Goal: Navigation & Orientation: Find specific page/section

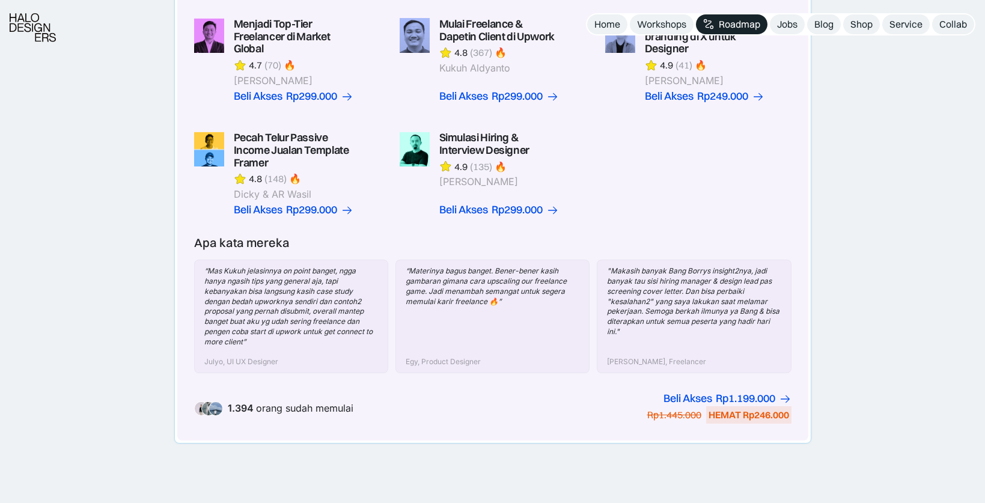
scroll to position [389, 0]
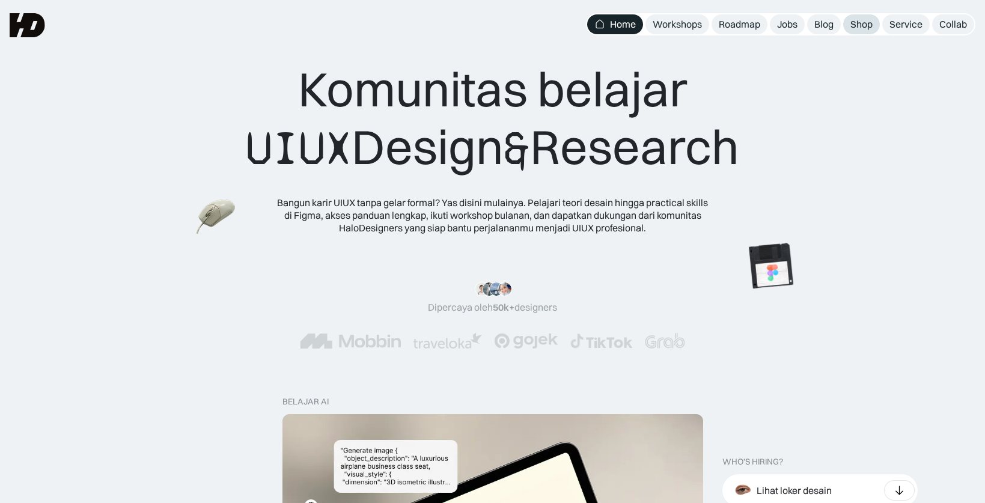
click at [866, 23] on div "Shop" at bounding box center [861, 24] width 22 height 13
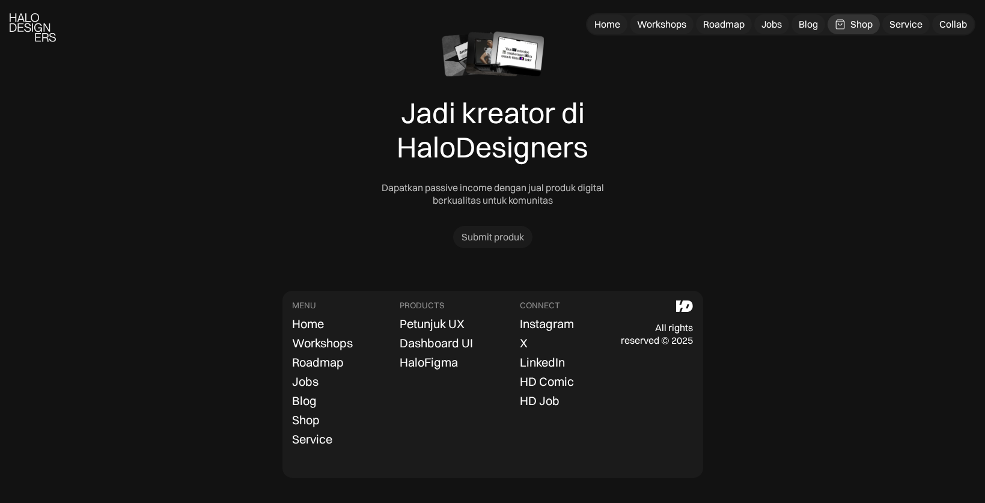
scroll to position [3805, 0]
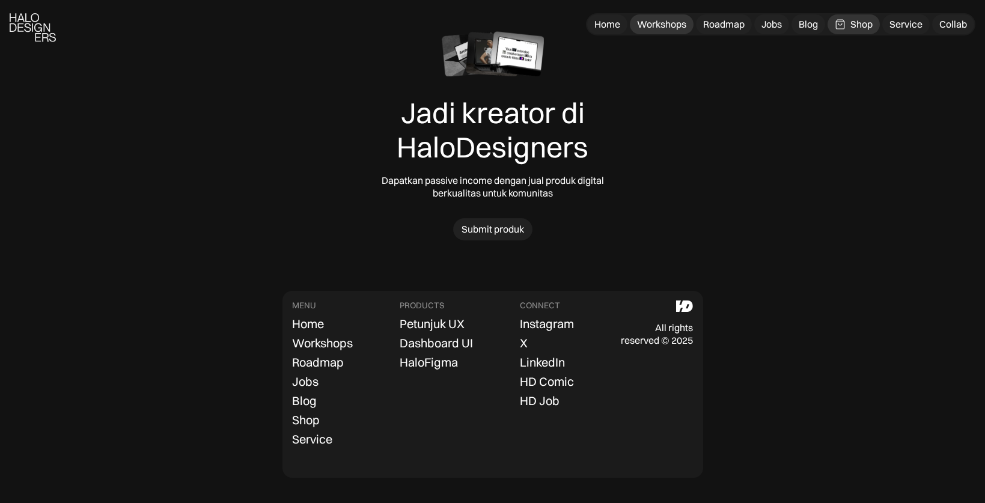
click at [651, 19] on div "Workshops" at bounding box center [661, 24] width 49 height 13
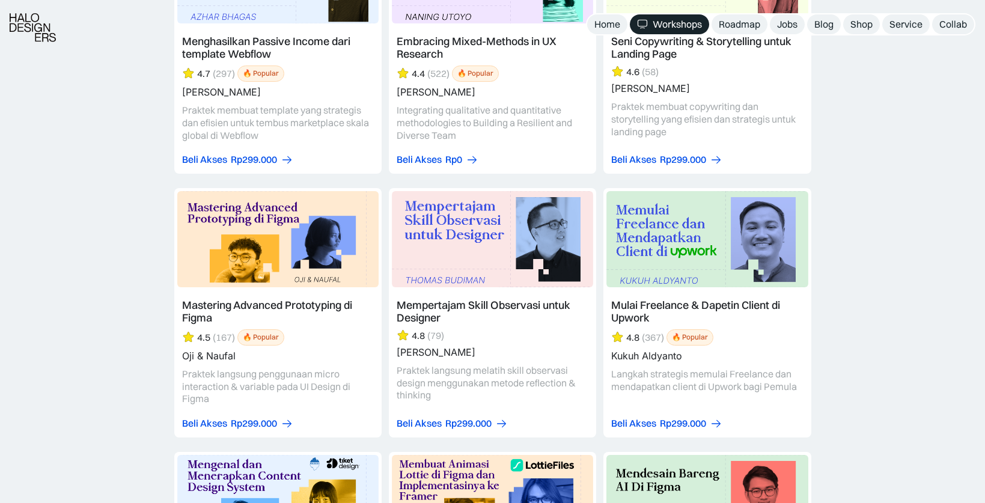
scroll to position [2876, 0]
